Goal: Navigation & Orientation: Find specific page/section

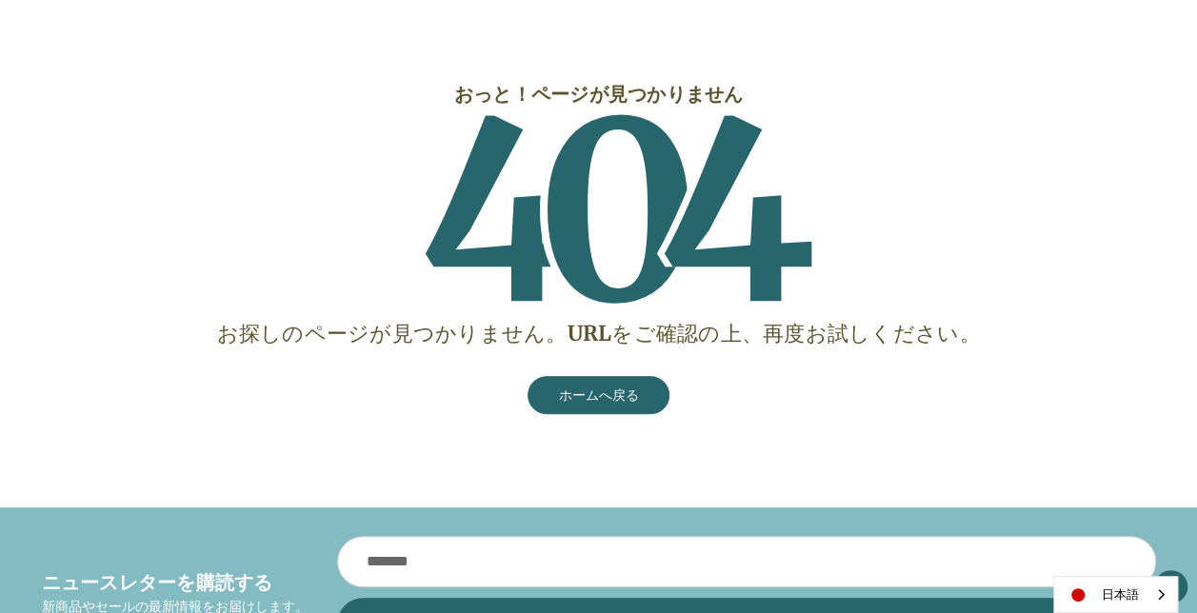
scroll to position [286, 0]
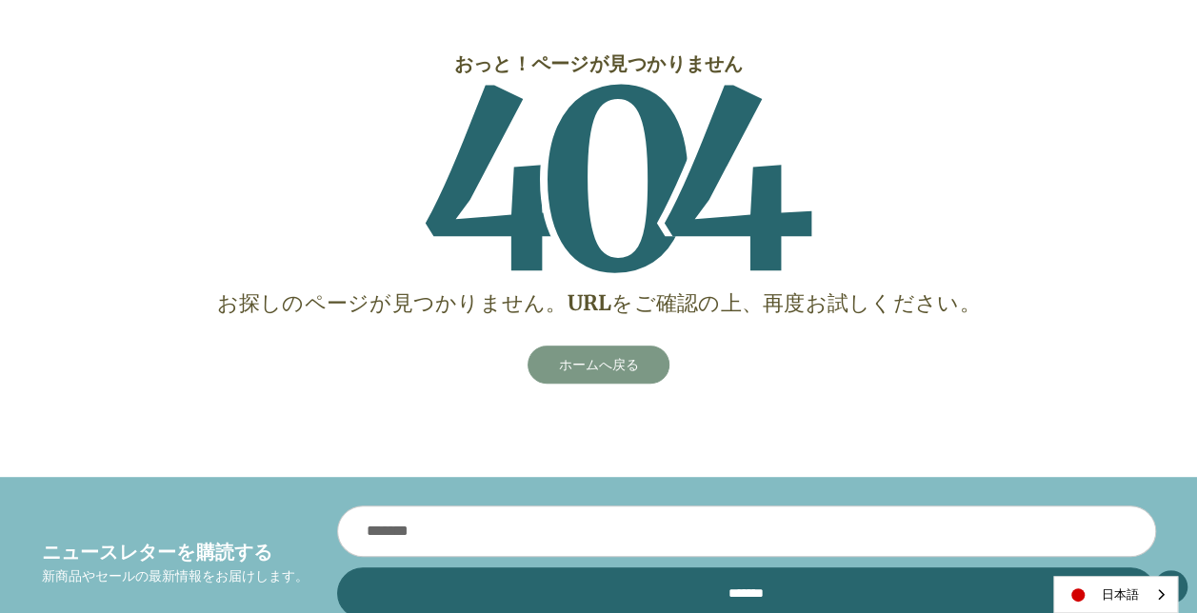
click at [534, 367] on link "ホームへ戻る" at bounding box center [599, 365] width 143 height 38
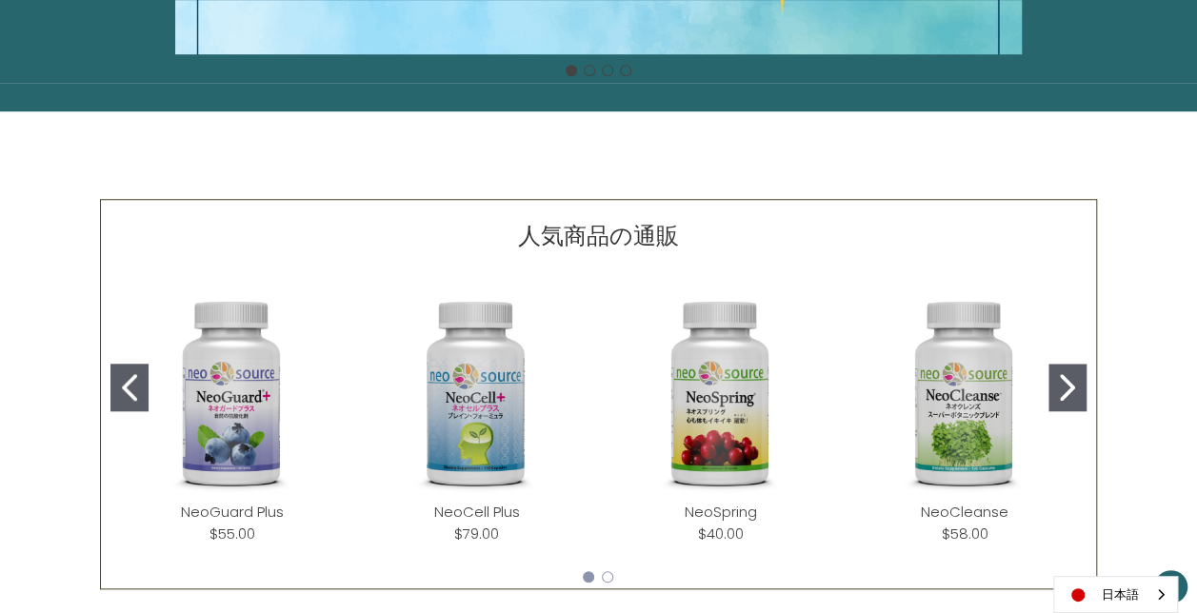
scroll to position [762, 0]
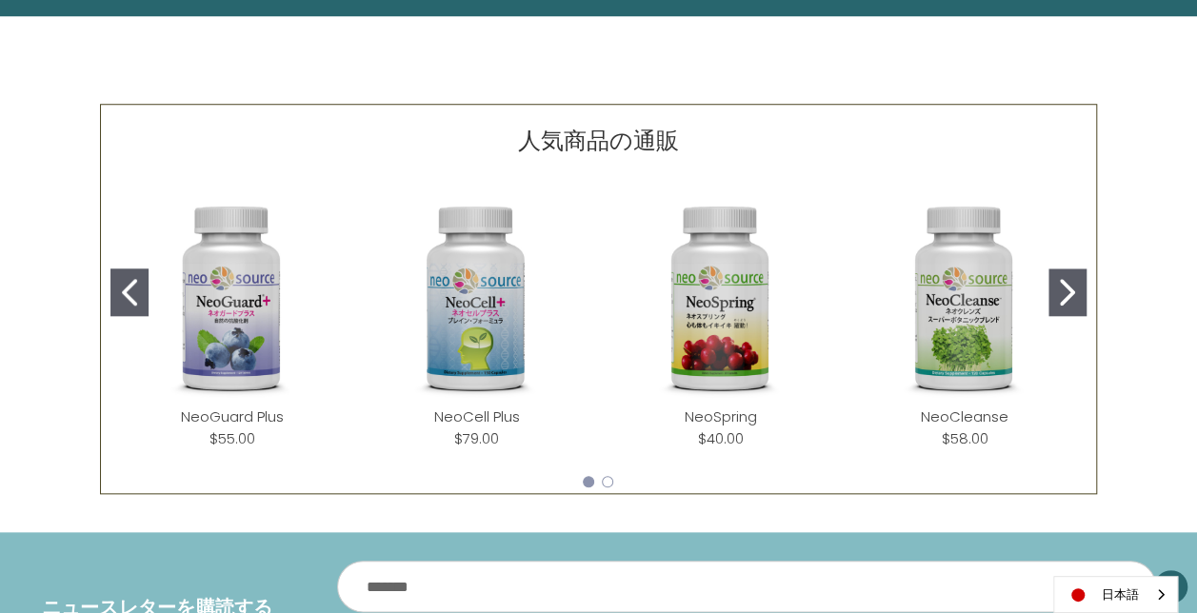
click at [1067, 294] on icon "Go to slide 2" at bounding box center [1067, 292] width 15 height 27
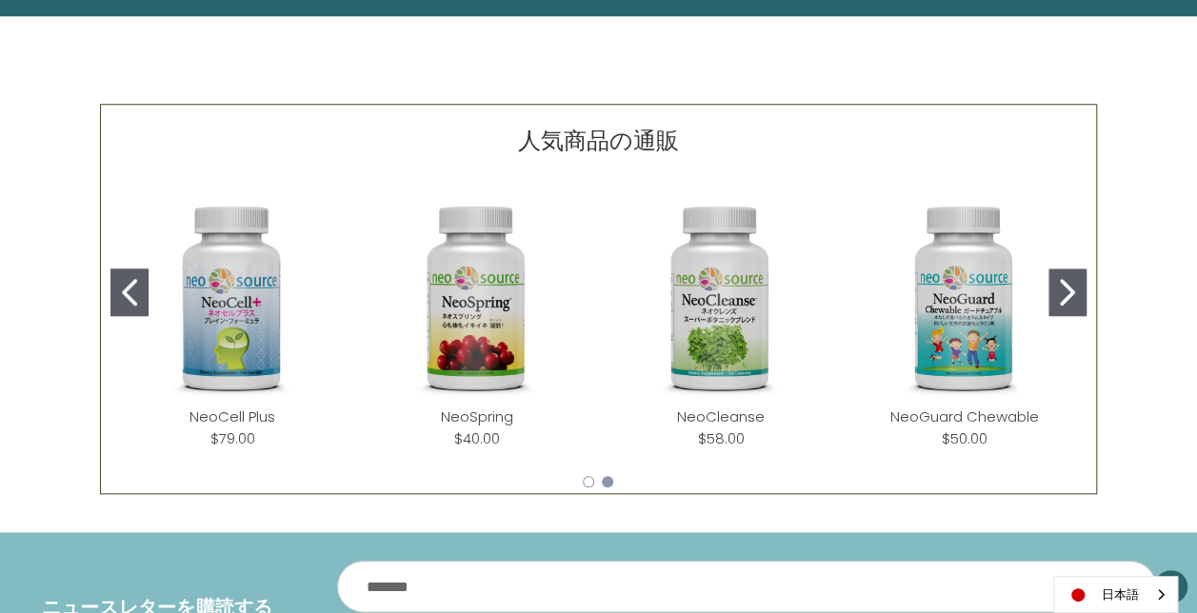
click at [1067, 294] on icon "Go to slide 2" at bounding box center [1067, 292] width 15 height 27
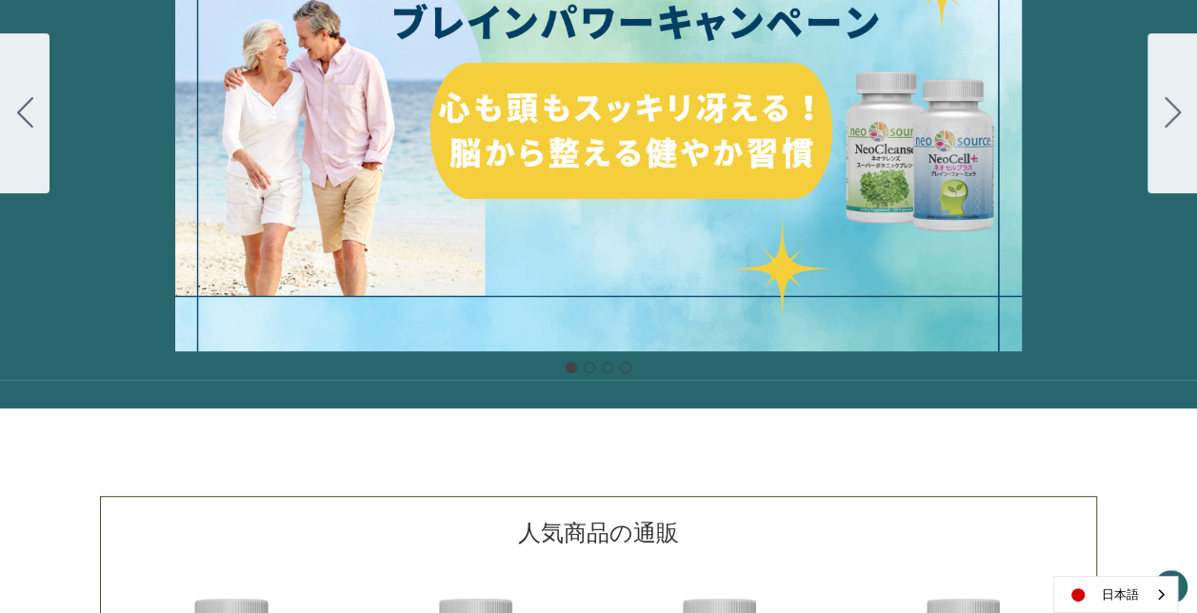
scroll to position [0, 0]
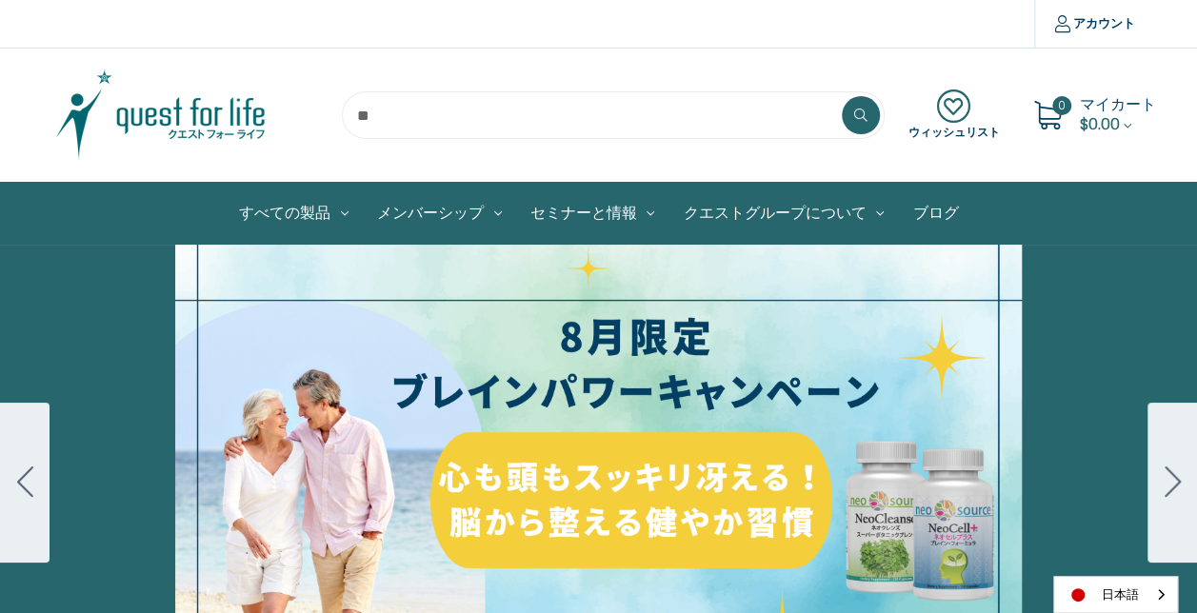
click at [1171, 481] on icon "Go to slide 2" at bounding box center [1173, 482] width 16 height 30
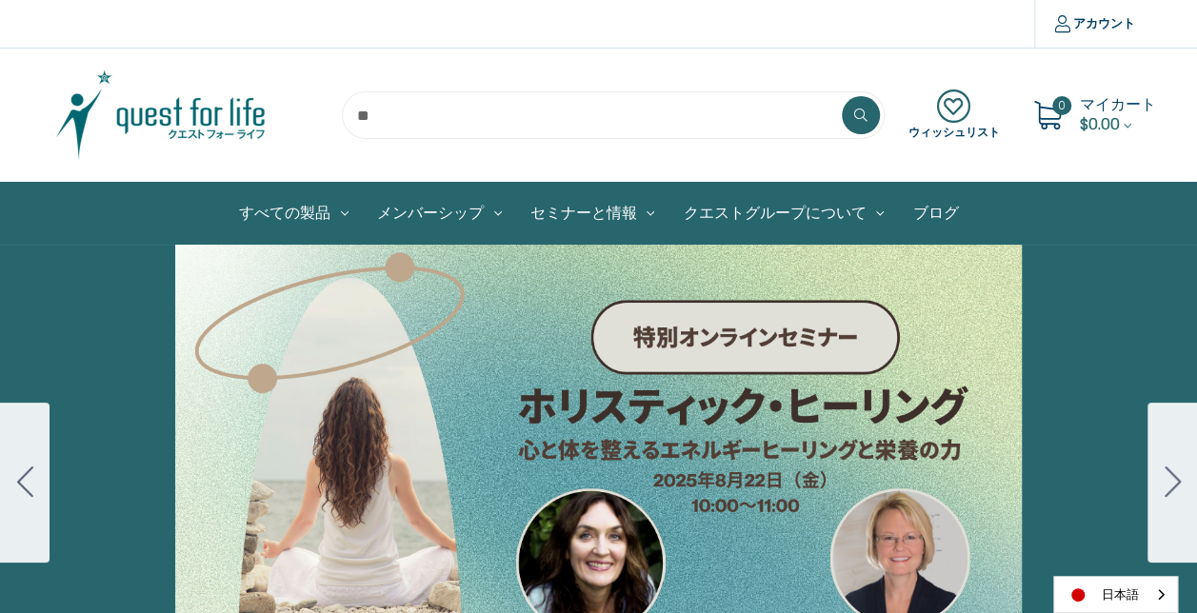
scroll to position [95, 0]
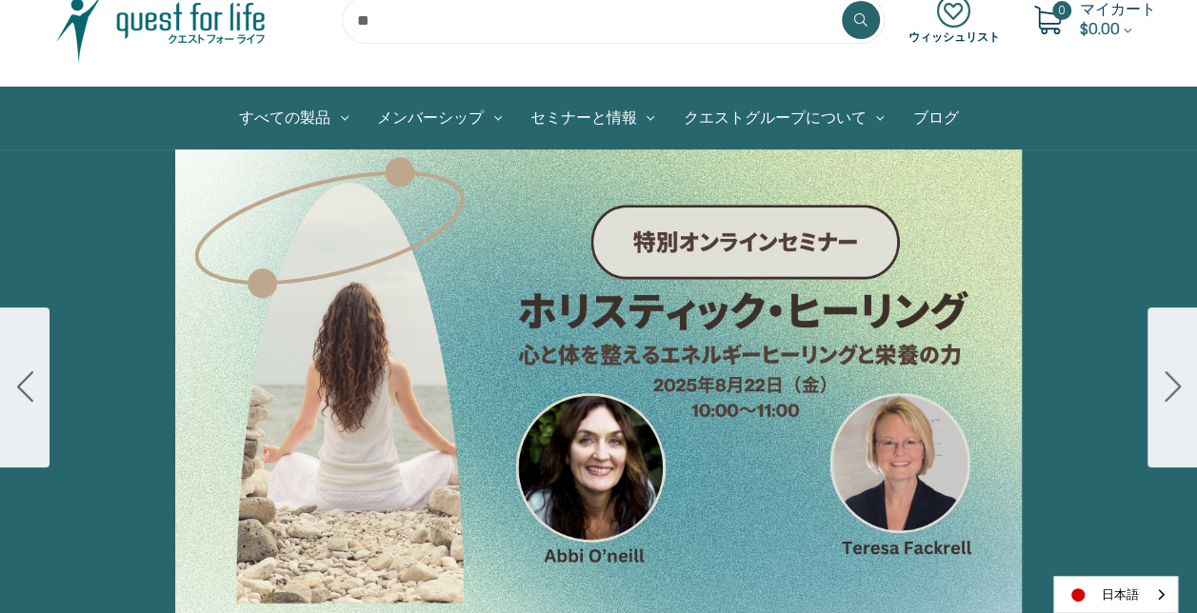
click at [1171, 481] on div "Carousel Title Add a description for your carousel slide. You can use this to p…" at bounding box center [598, 388] width 1197 height 476
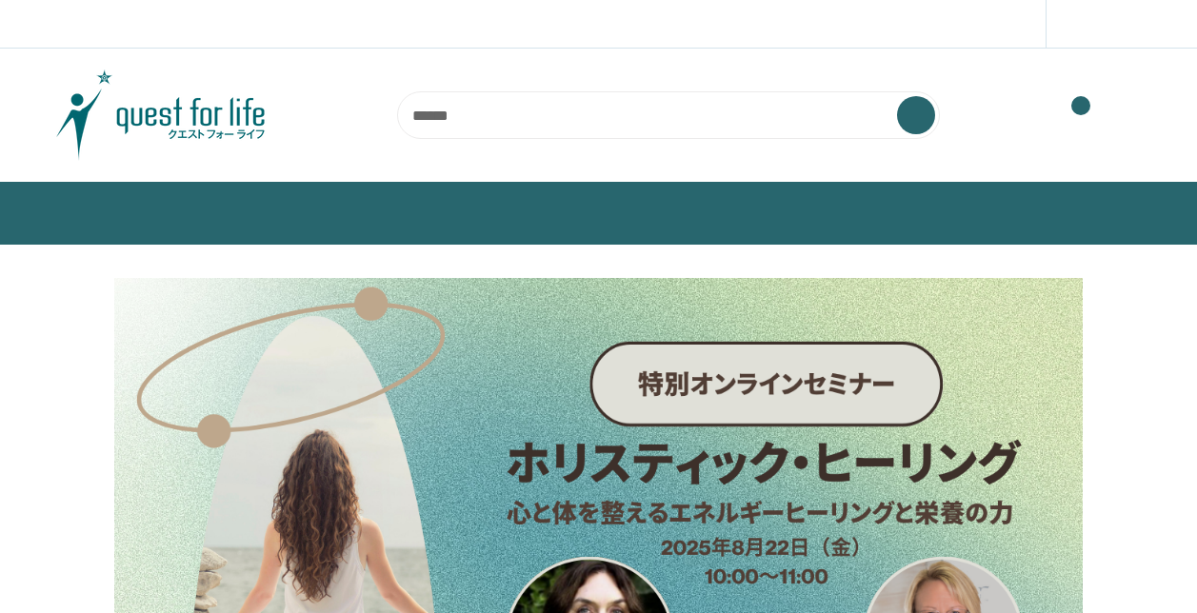
click at [1175, 457] on div "Register" at bounding box center [598, 584] width 1197 height 613
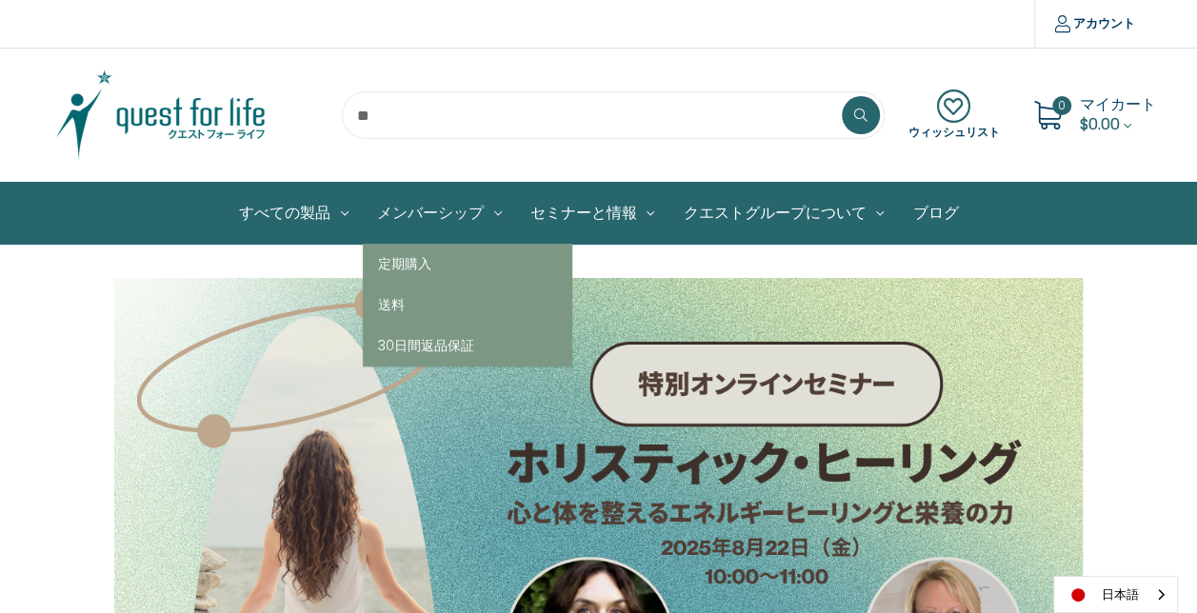
click at [437, 206] on link "メンバーシップ" at bounding box center [439, 213] width 153 height 61
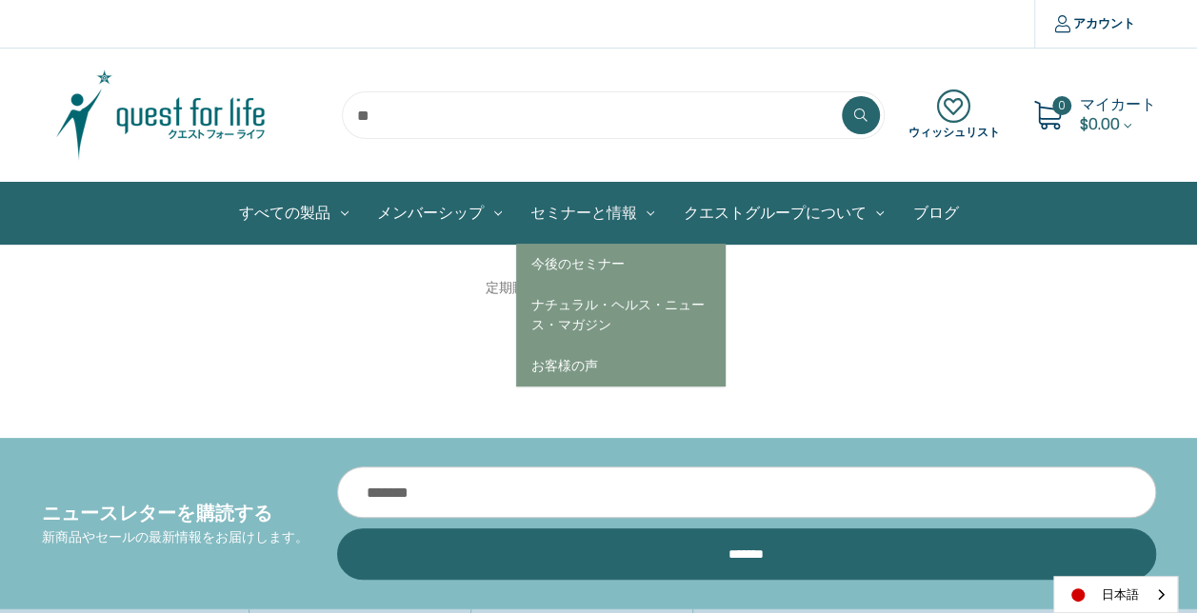
click at [569, 216] on link "セミナーと情報" at bounding box center [592, 213] width 153 height 61
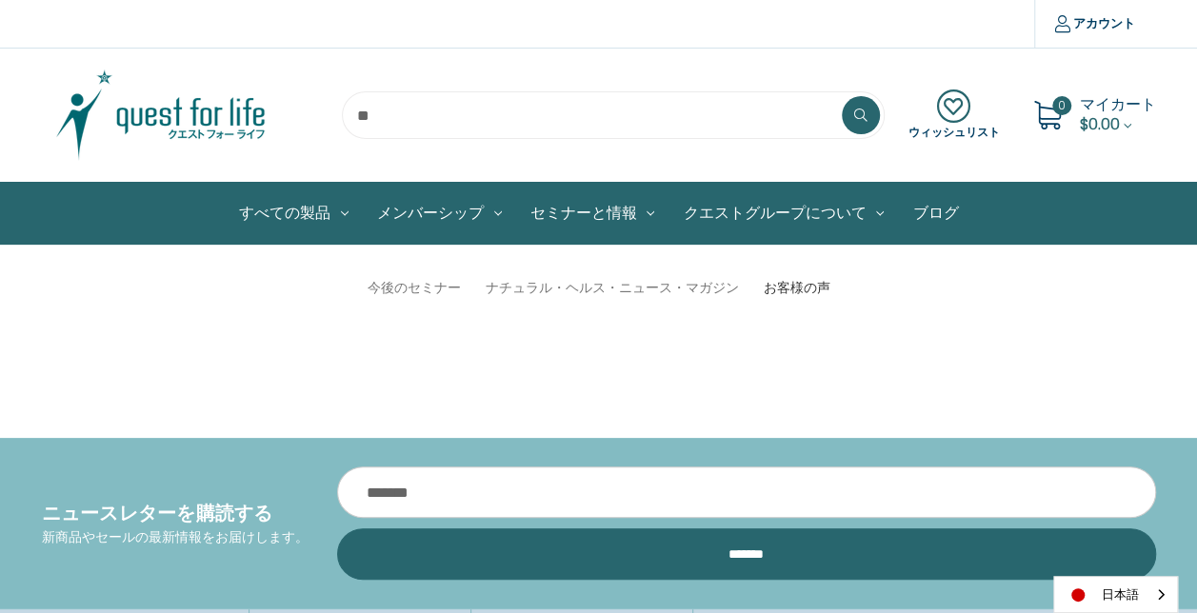
click at [802, 290] on link "お客様の声" at bounding box center [796, 288] width 67 height 20
click at [384, 287] on link "今後のセミナー" at bounding box center [414, 288] width 93 height 20
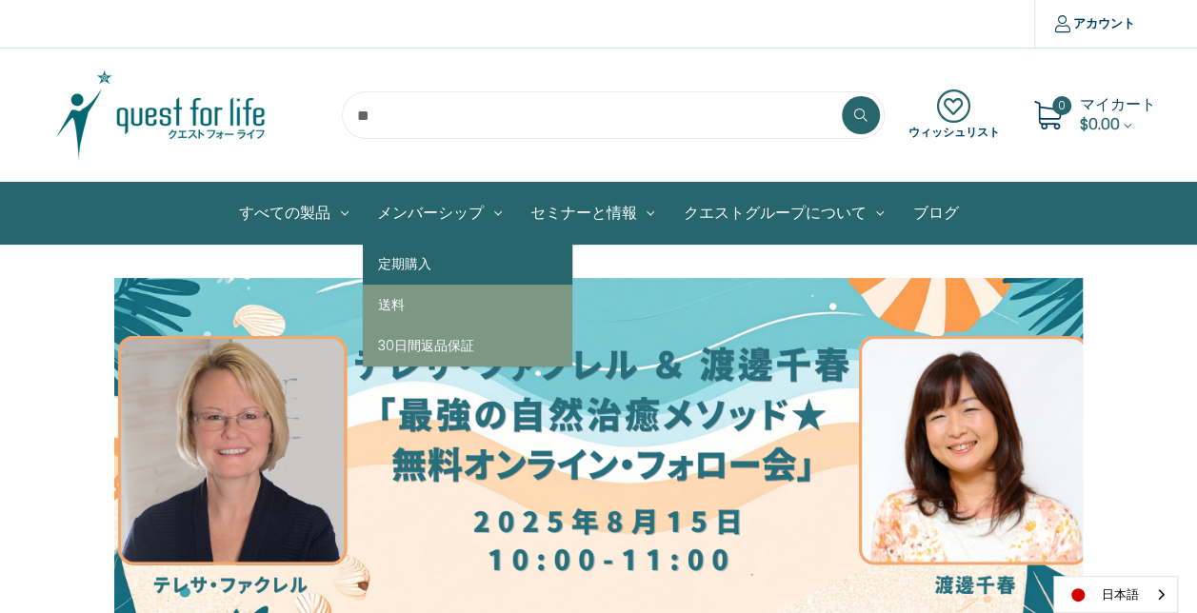
click at [431, 250] on link "定期購入" at bounding box center [468, 264] width 210 height 41
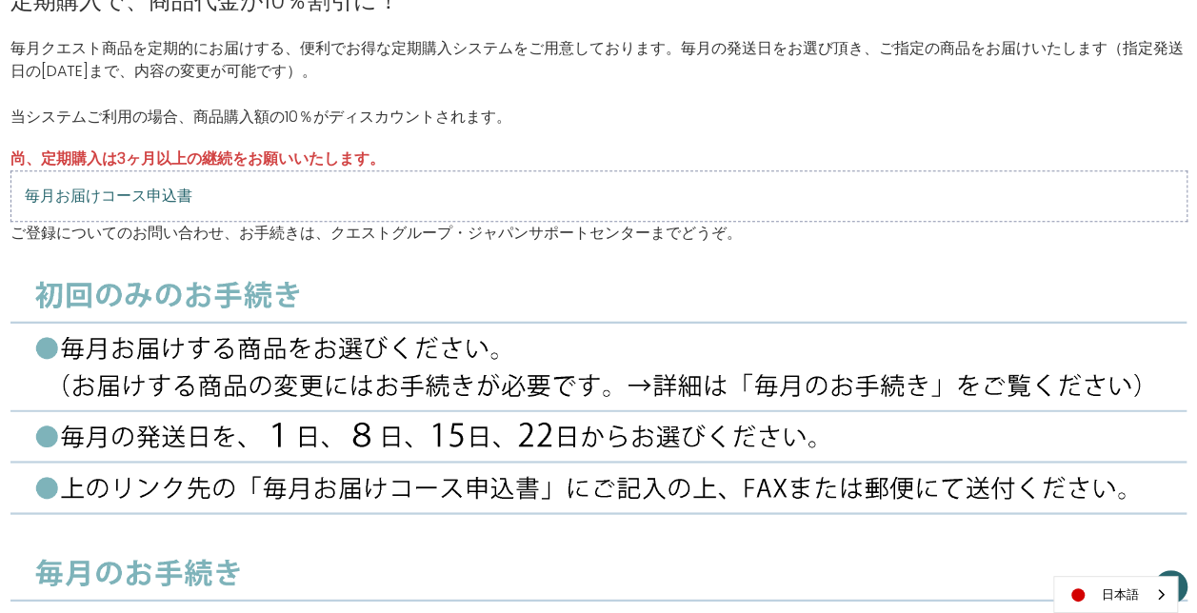
scroll to position [95, 0]
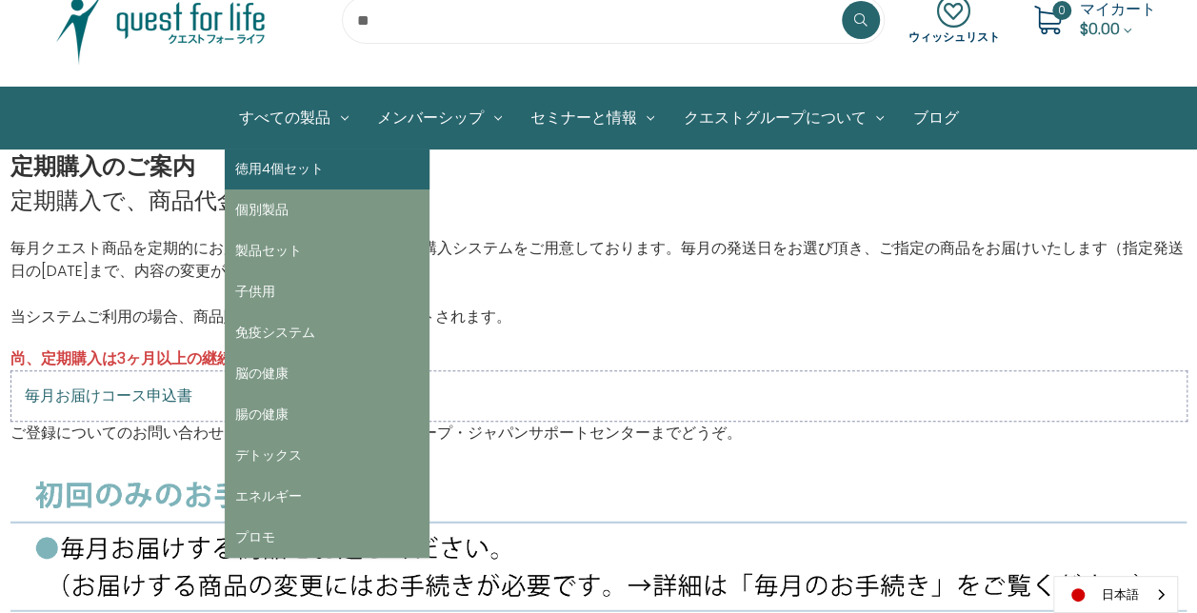
click at [291, 166] on link "徳用4個セット" at bounding box center [327, 169] width 205 height 41
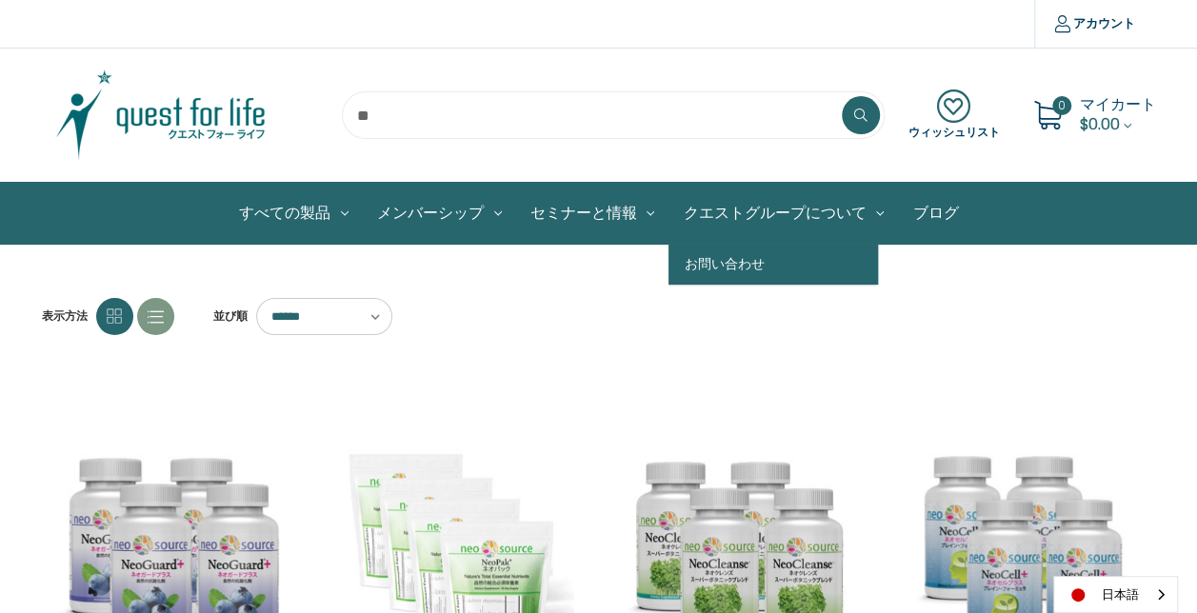
click at [835, 260] on link "お問い合わせ" at bounding box center [774, 264] width 210 height 41
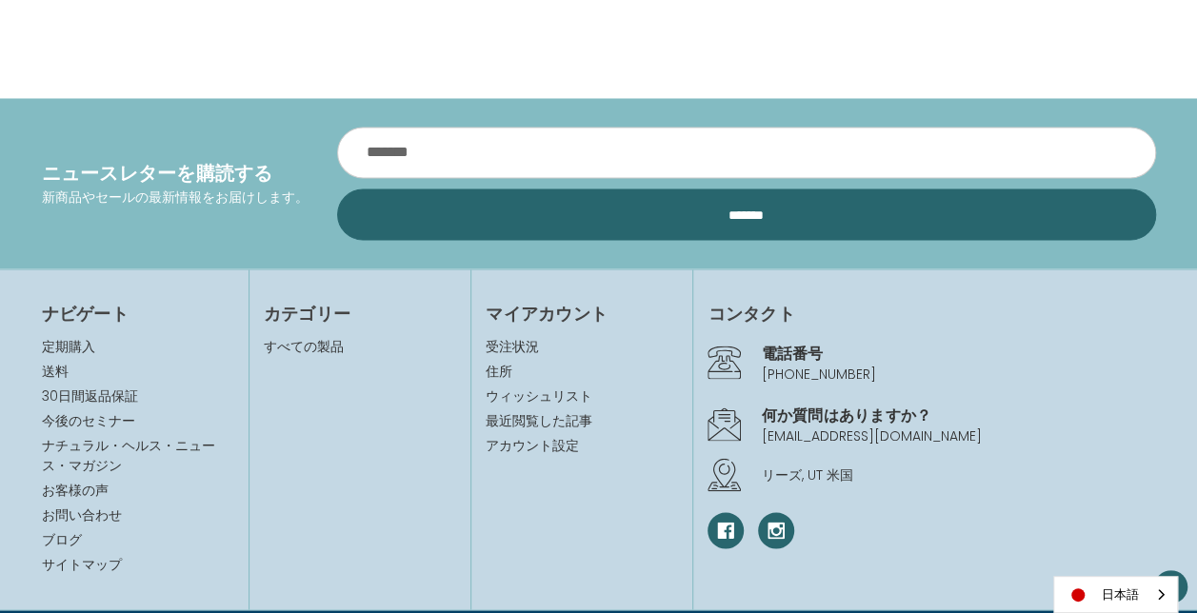
scroll to position [1613, 0]
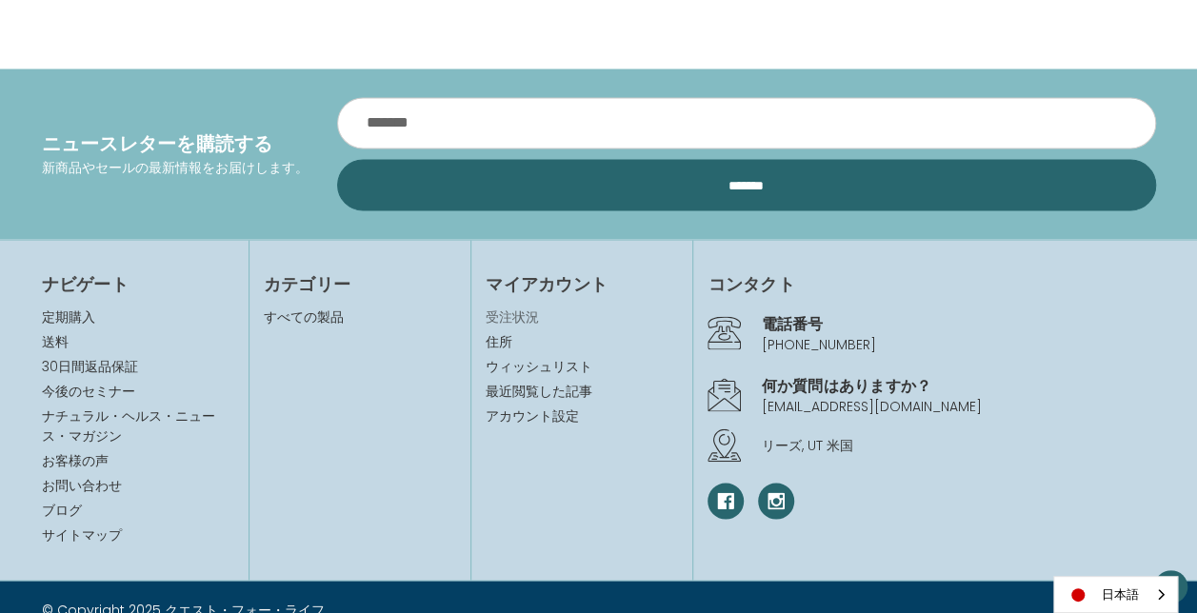
click at [537, 307] on link "受注状況" at bounding box center [582, 317] width 192 height 20
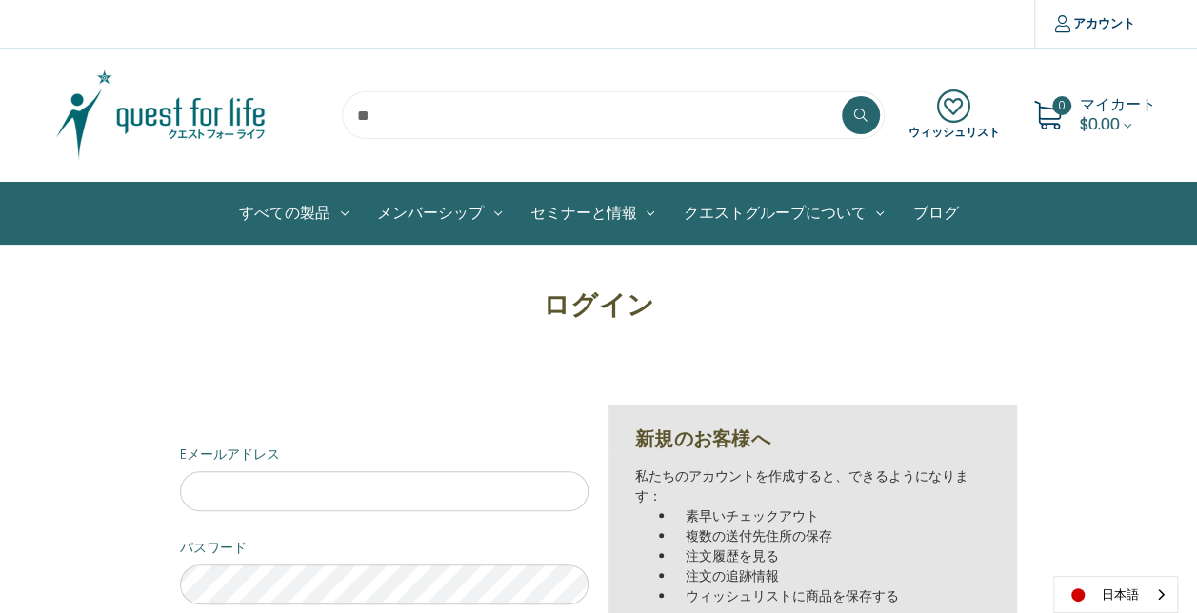
click at [1130, 124] on icon "Cart with 0 items" at bounding box center [1128, 126] width 8 height 8
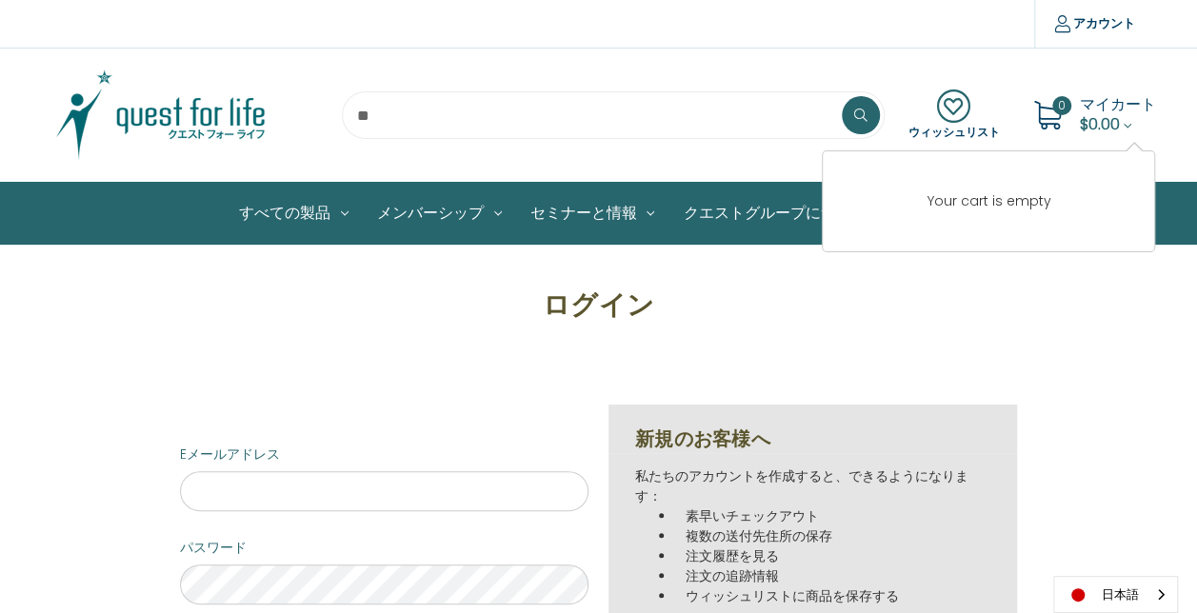
click at [1130, 125] on use "Cart with 0 items" at bounding box center [1128, 126] width 8 height 4
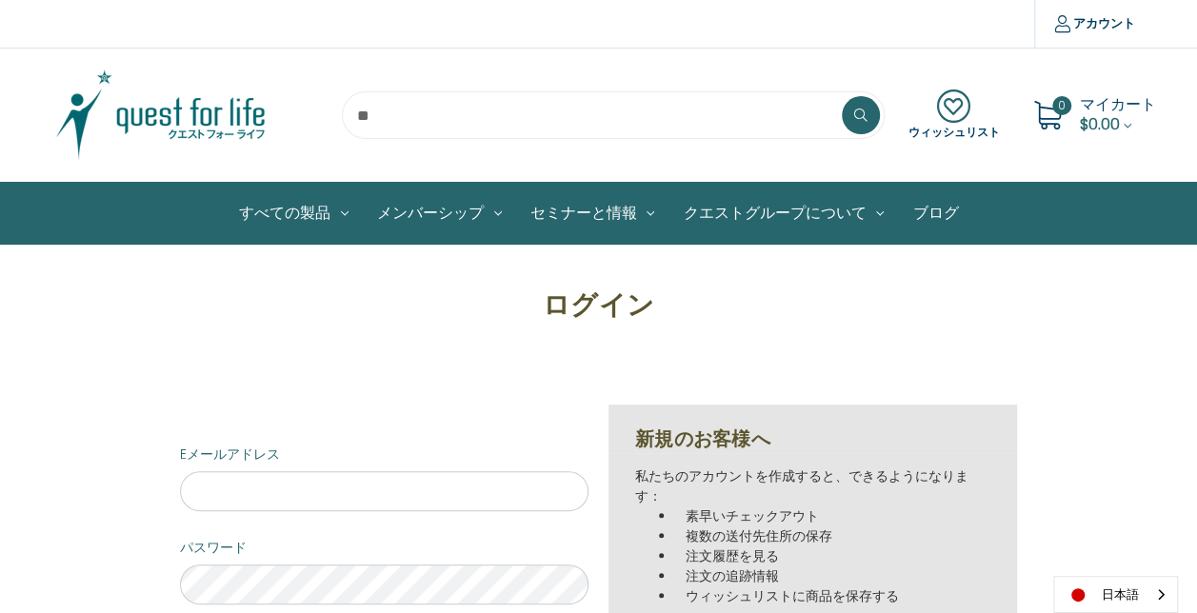
click at [1128, 103] on span "マイカート" at bounding box center [1118, 104] width 76 height 22
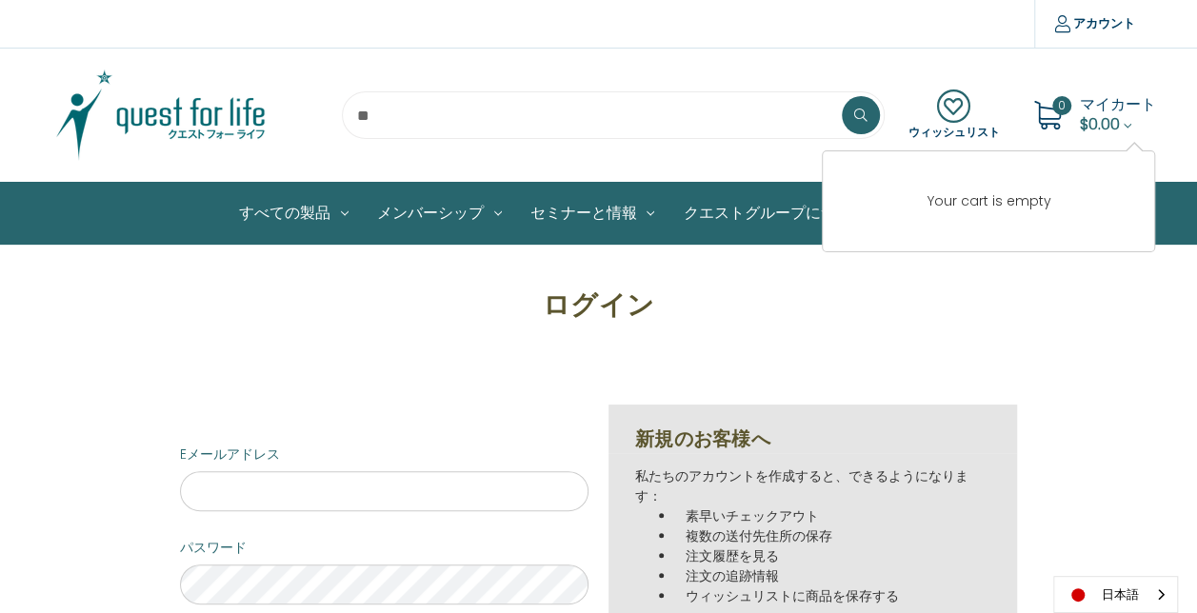
click at [957, 108] on icon at bounding box center [954, 107] width 91 height 34
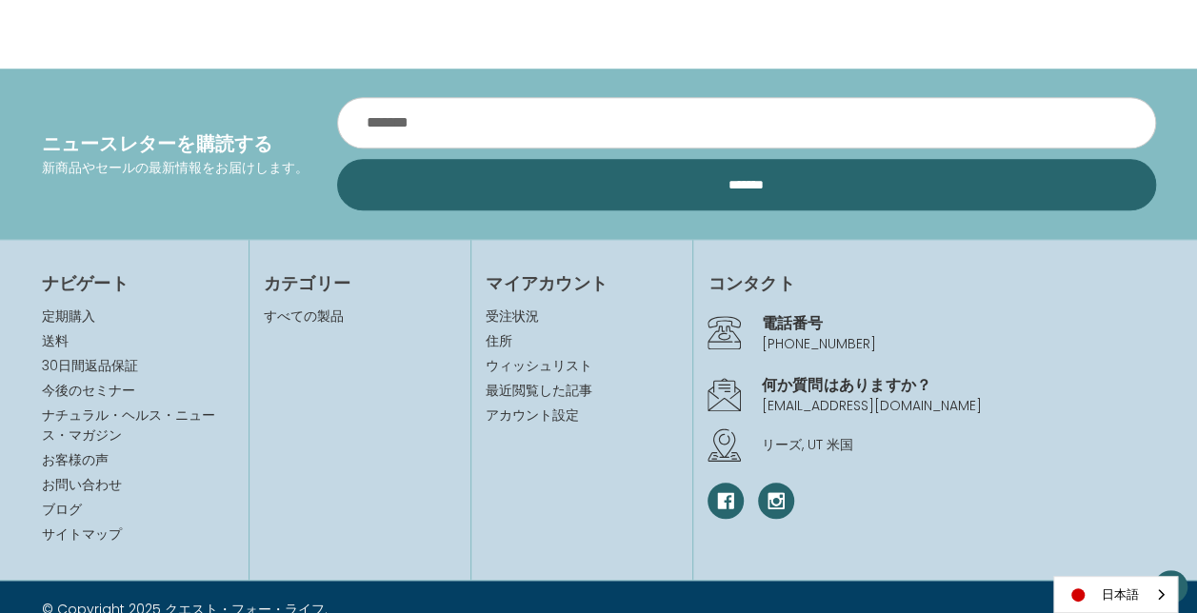
scroll to position [731, 0]
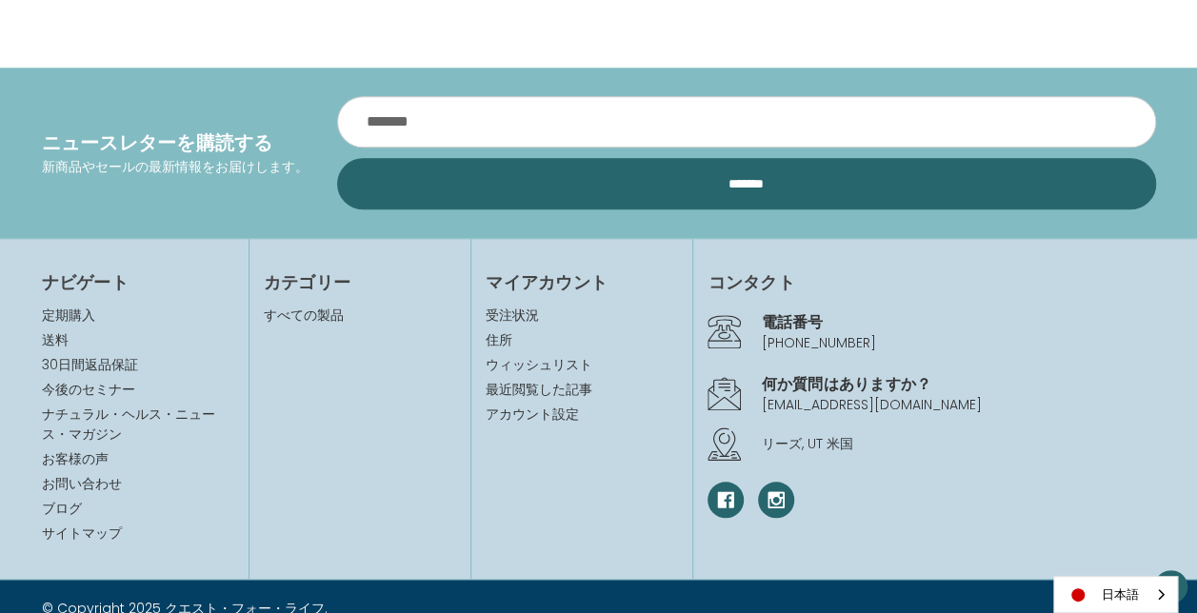
click at [718, 428] on icon at bounding box center [724, 444] width 33 height 33
click at [818, 478] on div at bounding box center [932, 500] width 448 height 45
click at [815, 478] on div at bounding box center [932, 500] width 448 height 45
click at [1130, 239] on div "コンタクト 電話番号 [PHONE_NUMBER] 何か質問はありますか？ [EMAIL_ADDRESS][DOMAIN_NAME] [GEOGRAPHIC_…" at bounding box center [931, 409] width 476 height 340
